Goal: Task Accomplishment & Management: Manage account settings

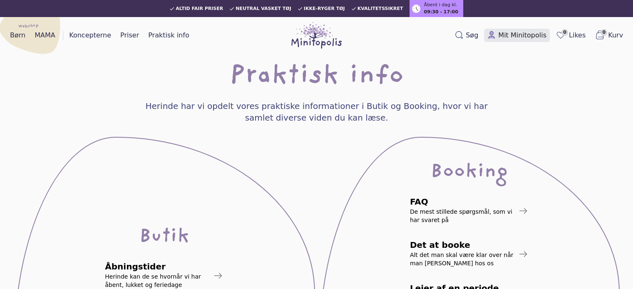
click at [526, 35] on span "Mit Minitopolis" at bounding box center [523, 35] width 48 height 10
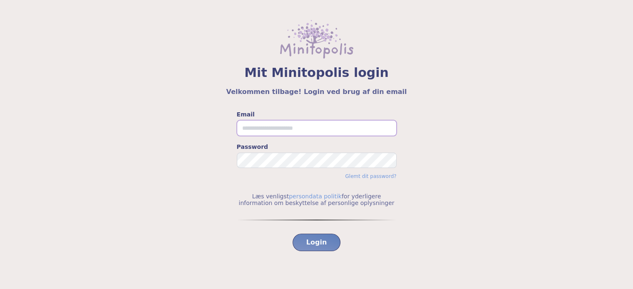
click at [258, 126] on input "Email" at bounding box center [317, 128] width 160 height 16
type input "**********"
click at [293, 234] on button "Login" at bounding box center [317, 242] width 48 height 17
